Goal: Task Accomplishment & Management: Complete application form

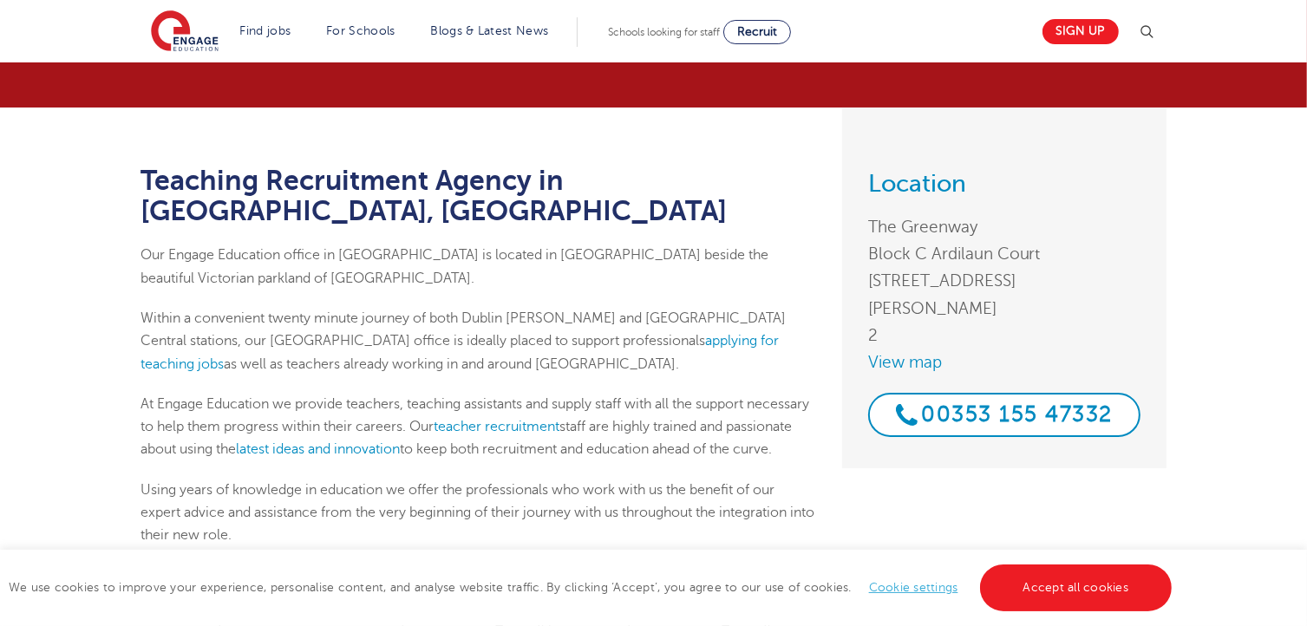
scroll to position [87, 0]
click at [587, 333] on link "applying for teaching jobs" at bounding box center [460, 352] width 638 height 38
click at [1096, 31] on link "Sign up" at bounding box center [1081, 31] width 76 height 25
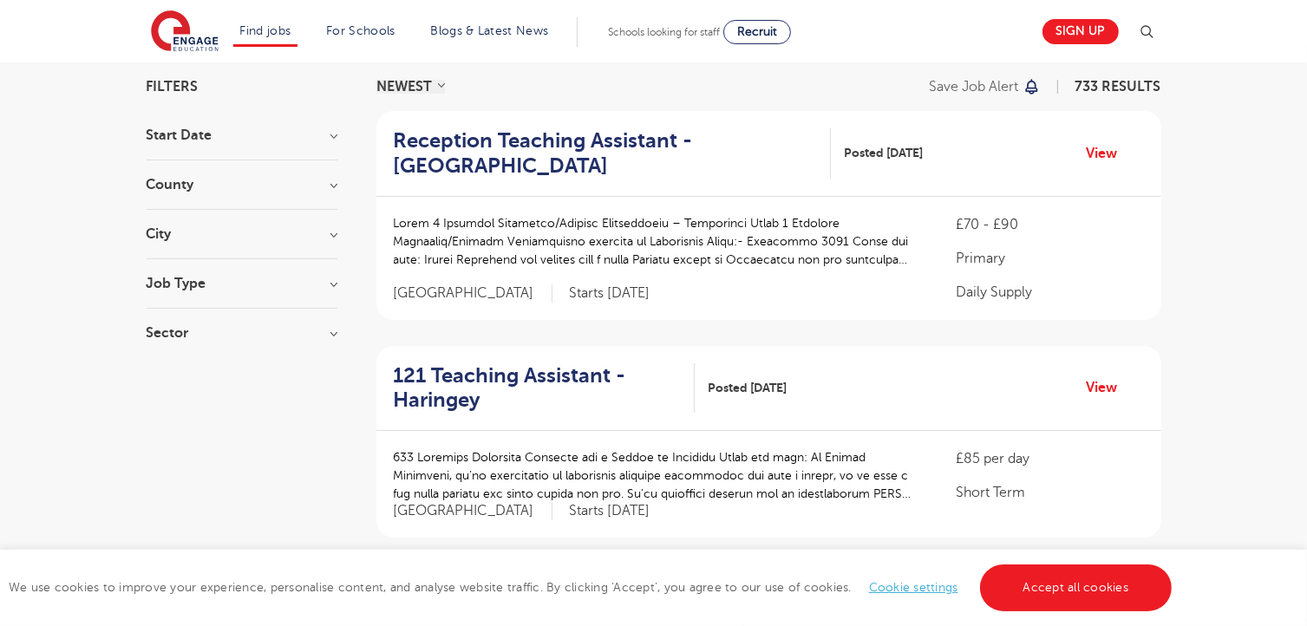
scroll to position [87, 0]
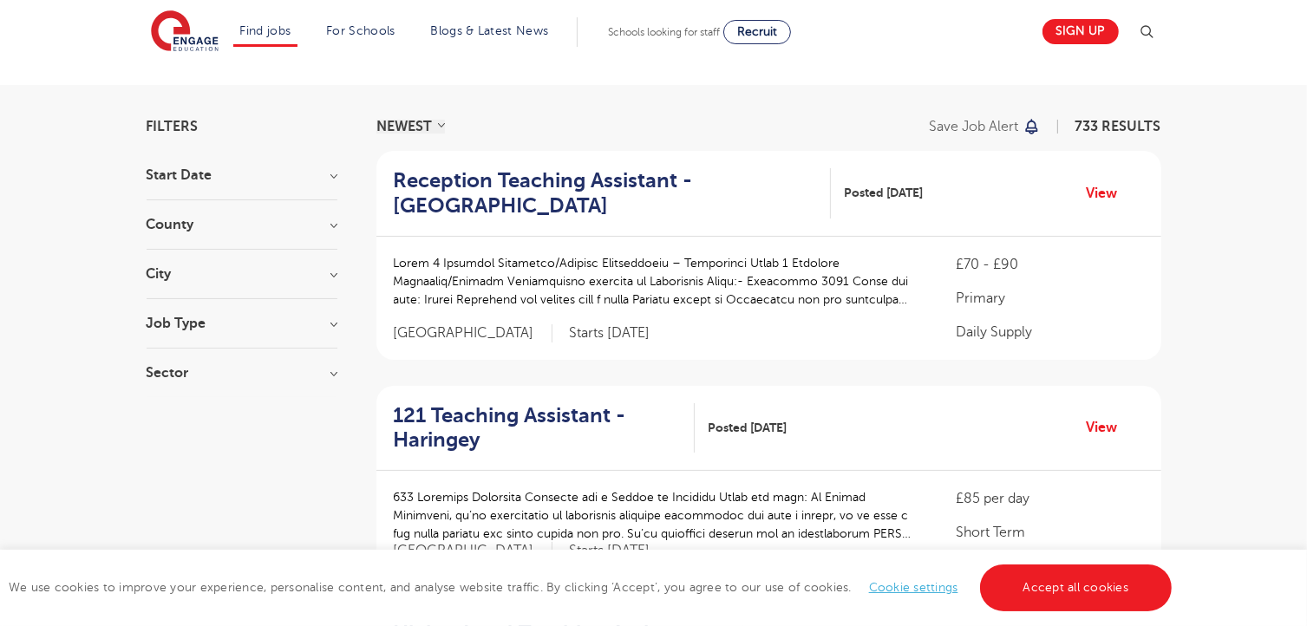
click at [332, 265] on section "Start Date September 88 November 7 October 3 Show more County London 524 Hertfo…" at bounding box center [242, 282] width 191 height 229
click at [332, 271] on h3 "City" at bounding box center [242, 274] width 191 height 14
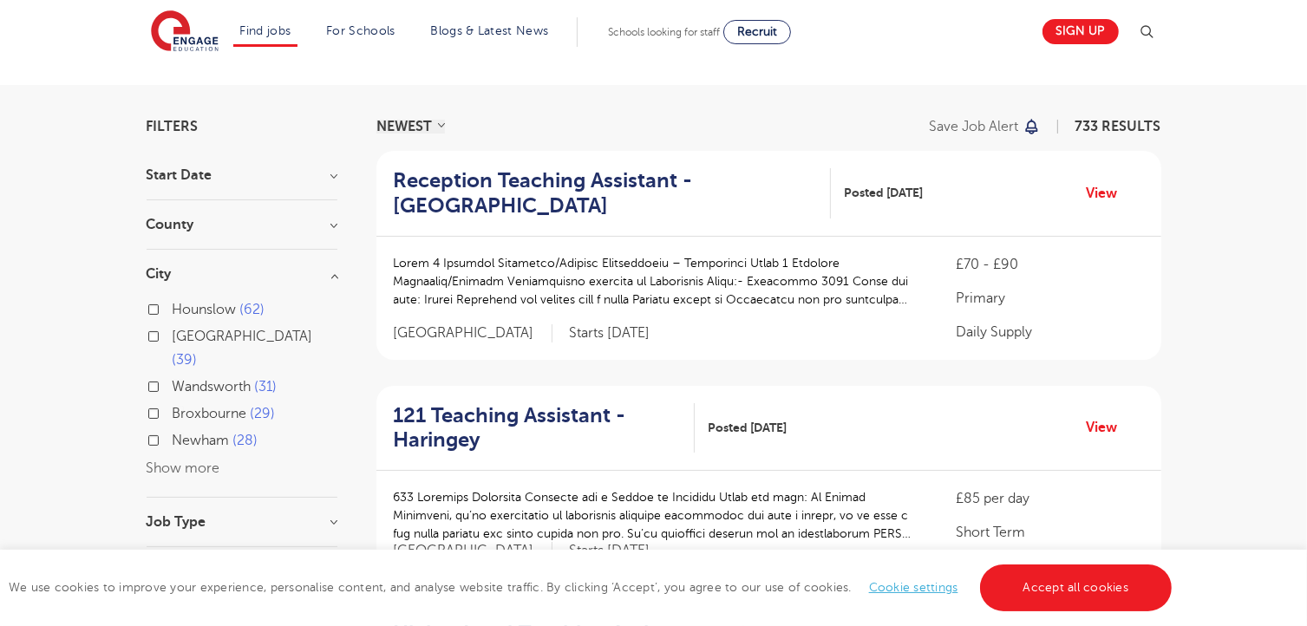
scroll to position [173, 0]
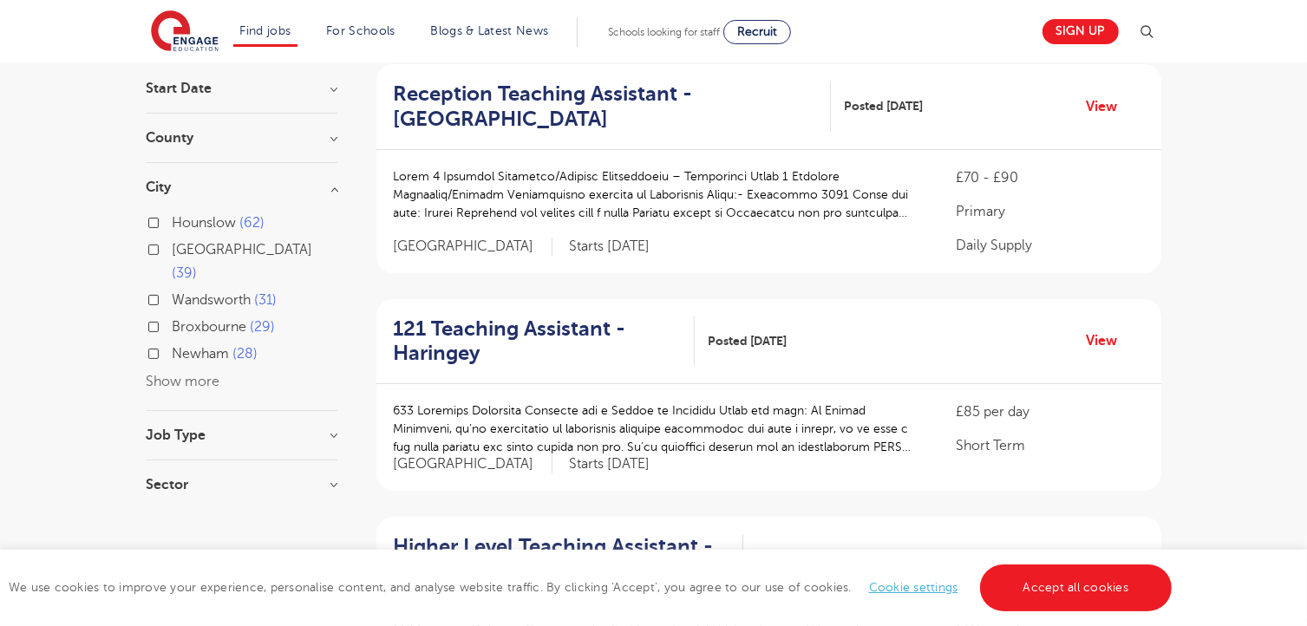
click at [191, 374] on button "Show more" at bounding box center [184, 382] width 74 height 16
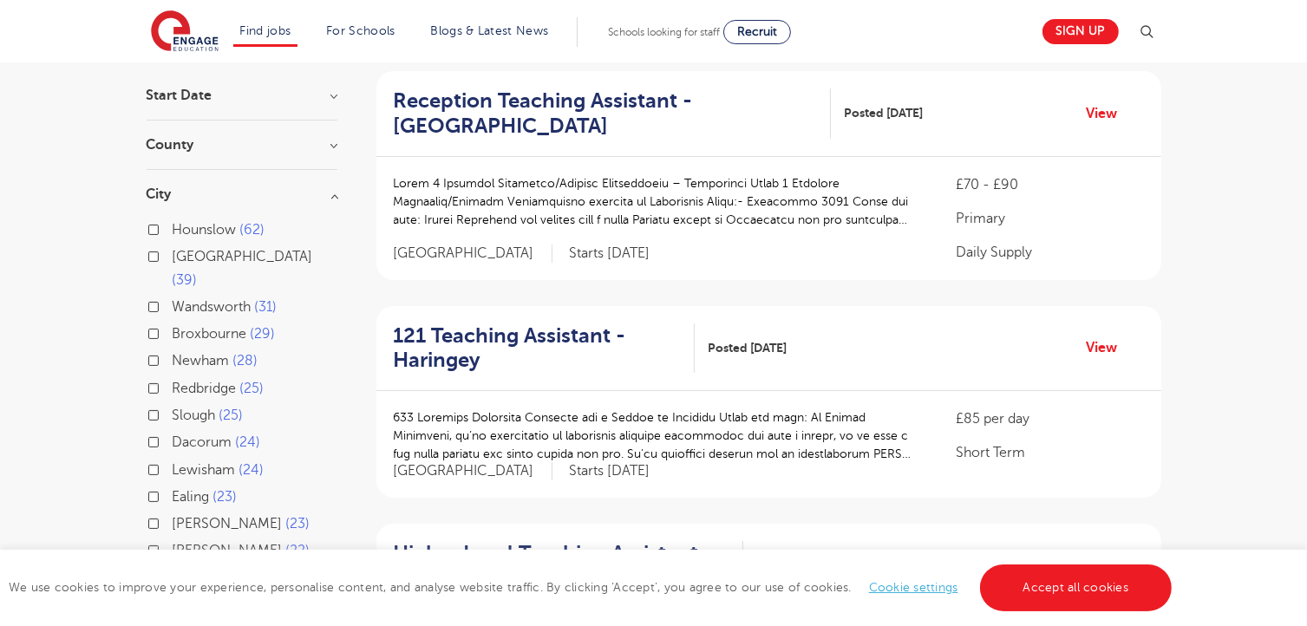
scroll to position [87, 0]
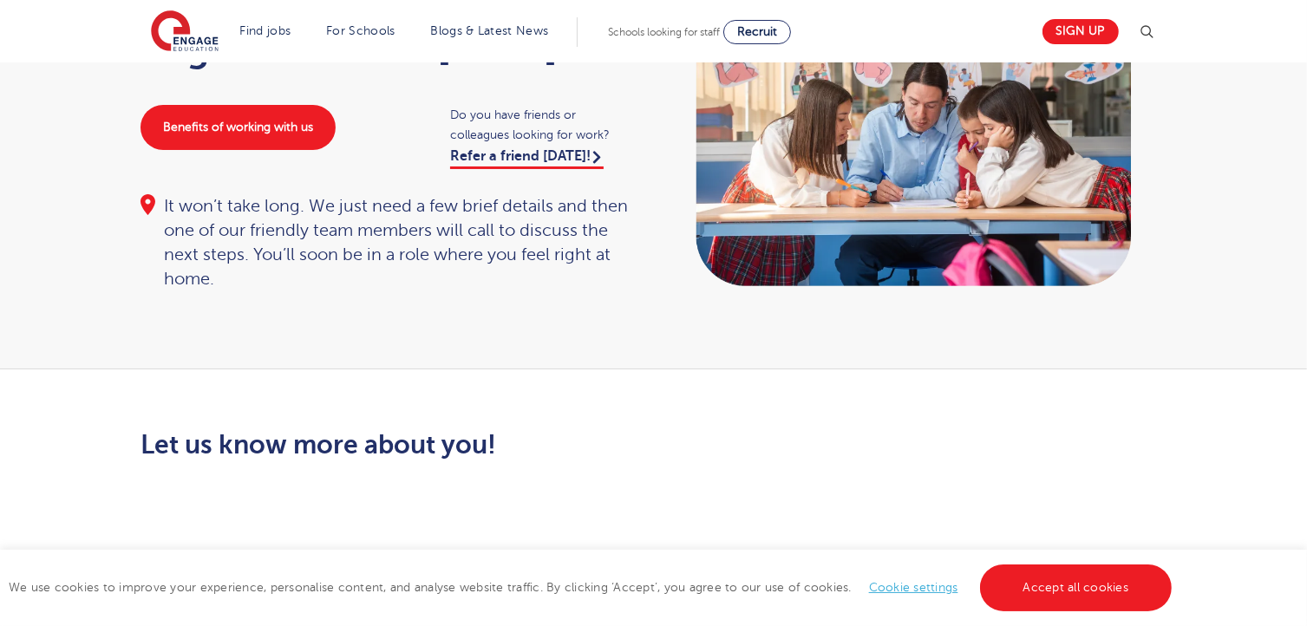
scroll to position [173, 0]
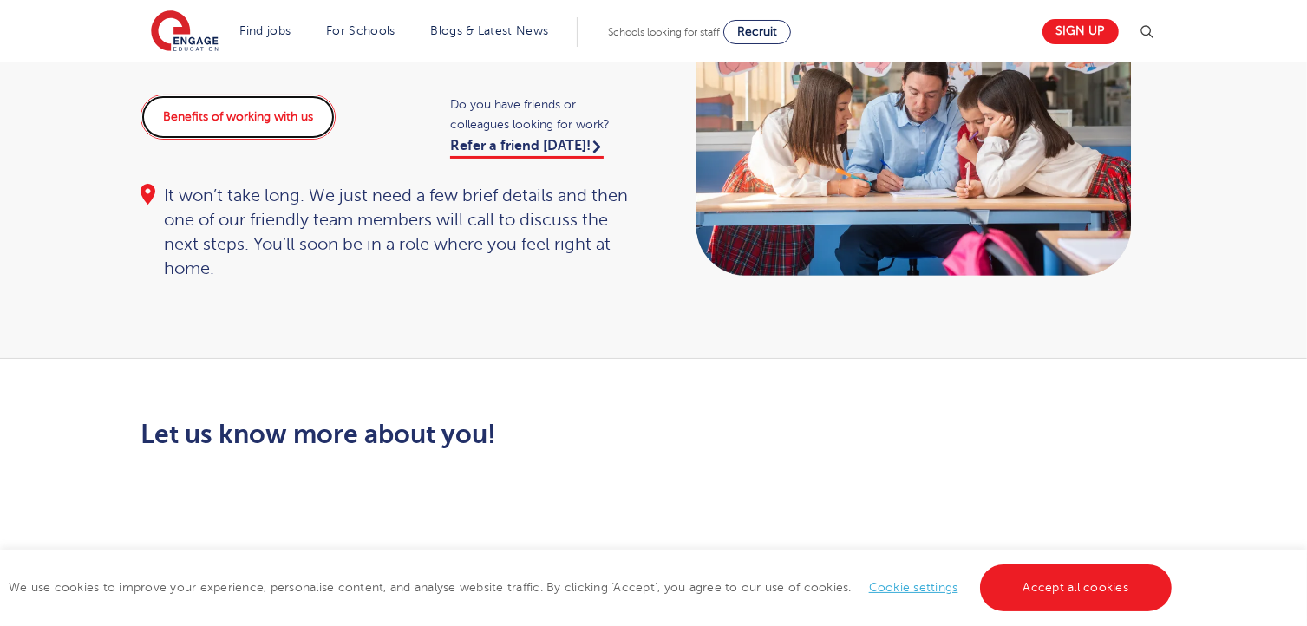
click at [230, 122] on link "Benefits of working with us" at bounding box center [238, 117] width 195 height 45
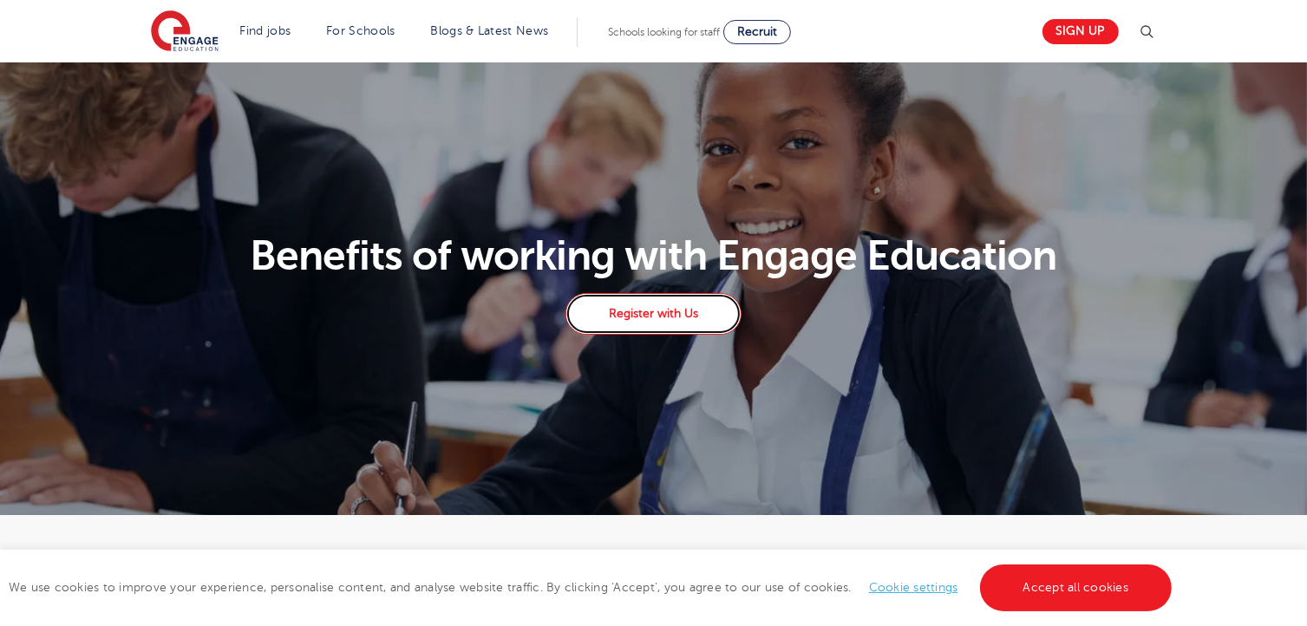
click at [677, 317] on link "Register with Us" at bounding box center [652, 314] width 175 height 42
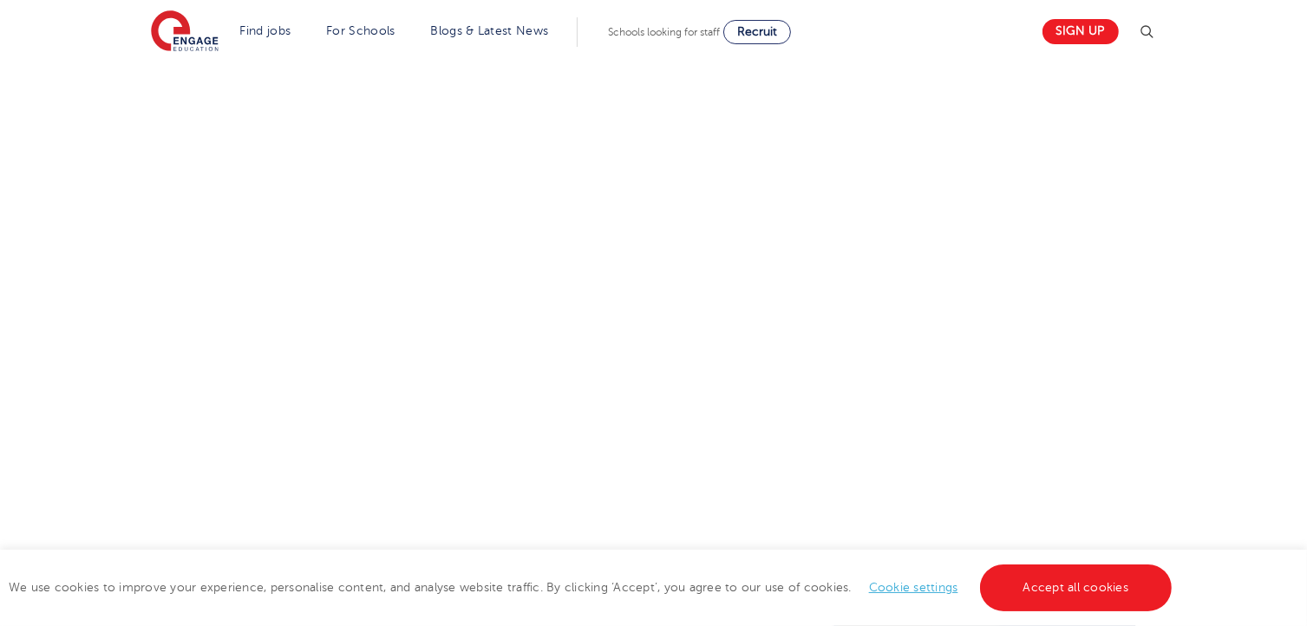
scroll to position [420, 0]
